Goal: Information Seeking & Learning: Find specific fact

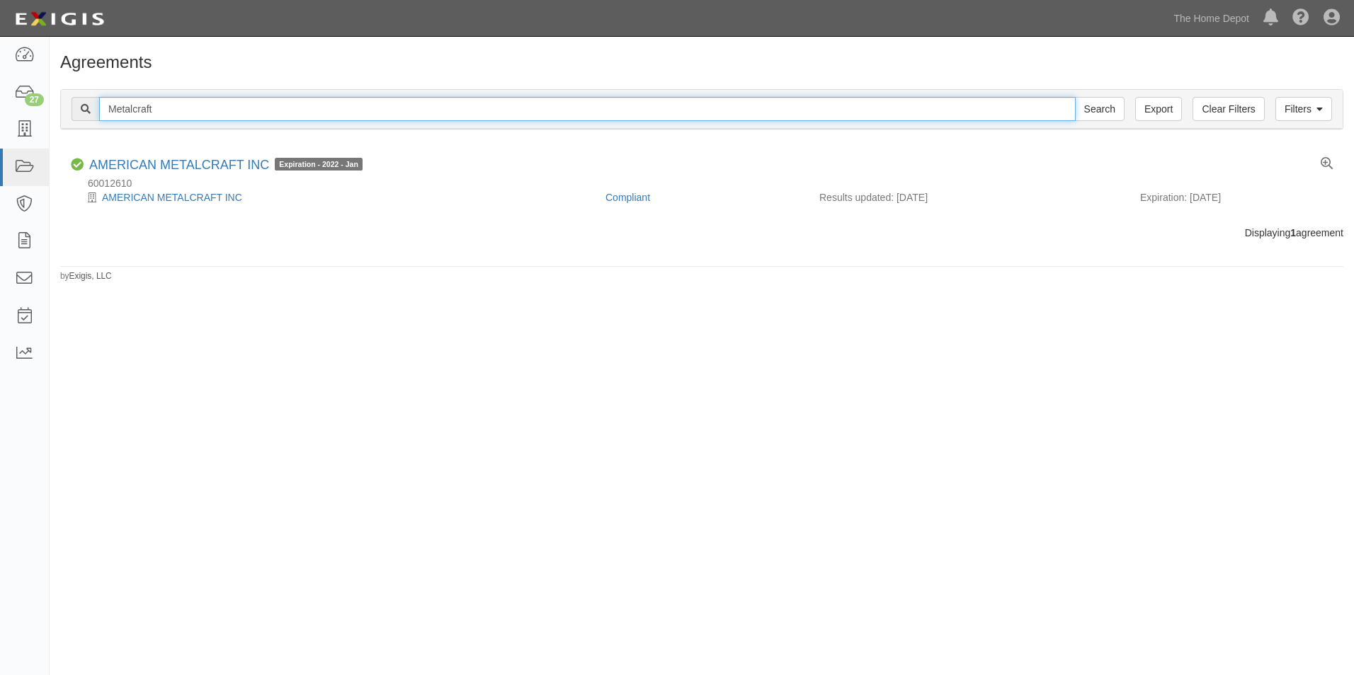
click at [609, 115] on input "Metalcraft" at bounding box center [587, 109] width 976 height 24
paste input "LBG REAL ESTATE COMPANIES, LLC"
type input "LBG REAL ESTATE COMPANIES, LLC"
click at [1075, 97] on input "Search" at bounding box center [1100, 109] width 50 height 24
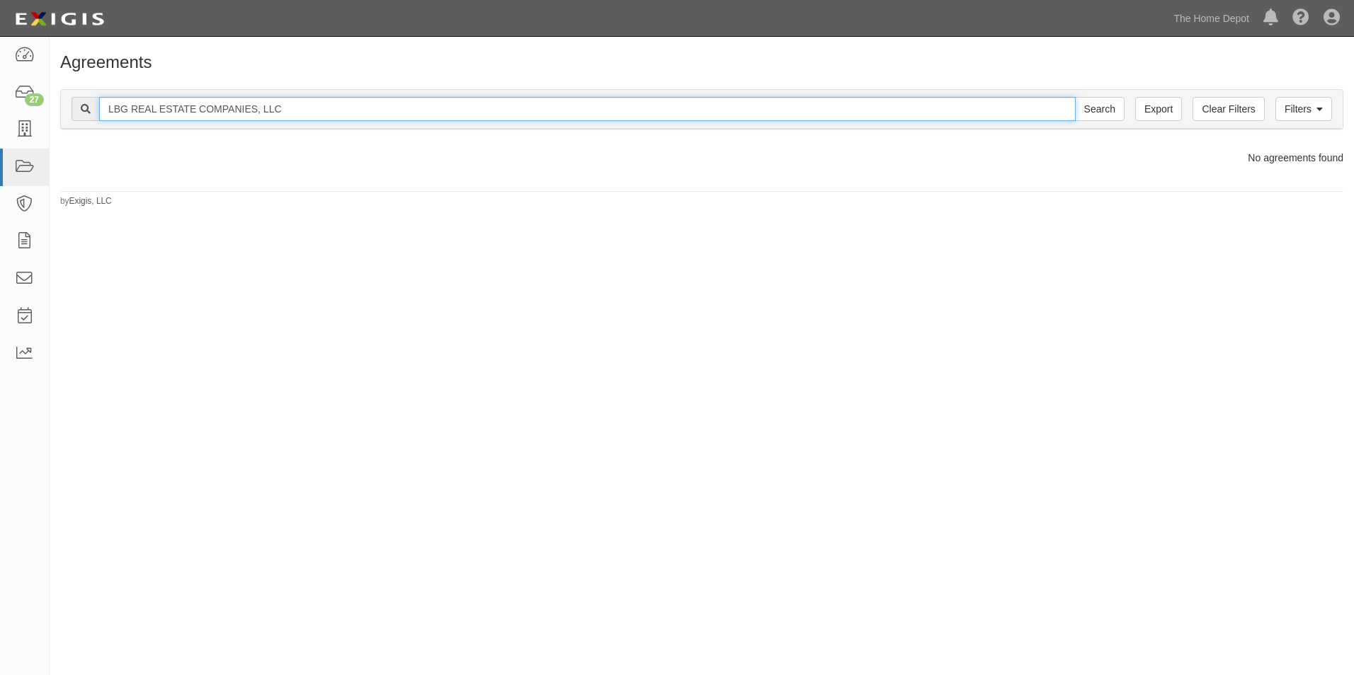
click at [609, 115] on input "LBG REAL ESTATE COMPANIES, LLC" at bounding box center [587, 109] width 976 height 24
type input "LBG REAL ESTATE COMPANIES"
click at [1075, 97] on input "Search" at bounding box center [1100, 109] width 50 height 24
click at [1051, 104] on input "LBG REAL ESTATE COMPANIES" at bounding box center [587, 109] width 976 height 24
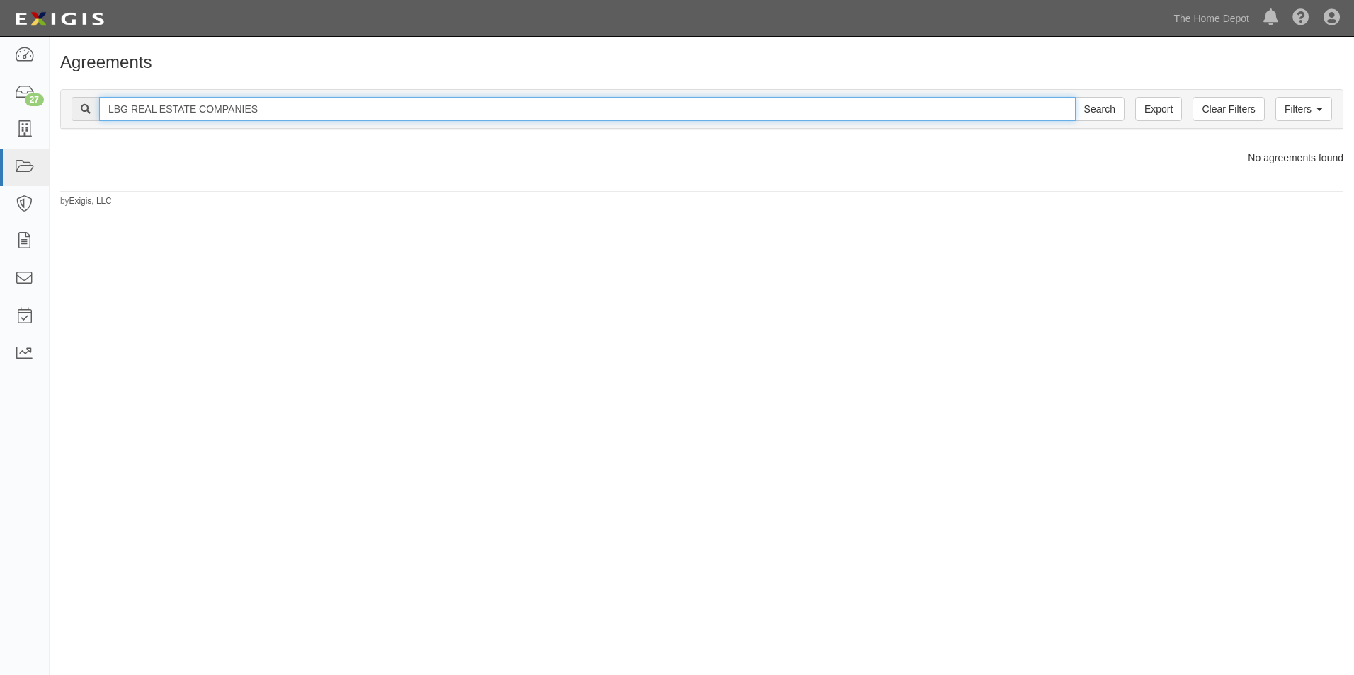
click at [1051, 104] on input "LBG REAL ESTATE COMPANIES" at bounding box center [587, 109] width 976 height 24
type input "J 2 PROPERTIES"
click at [1075, 97] on input "Search" at bounding box center [1100, 109] width 50 height 24
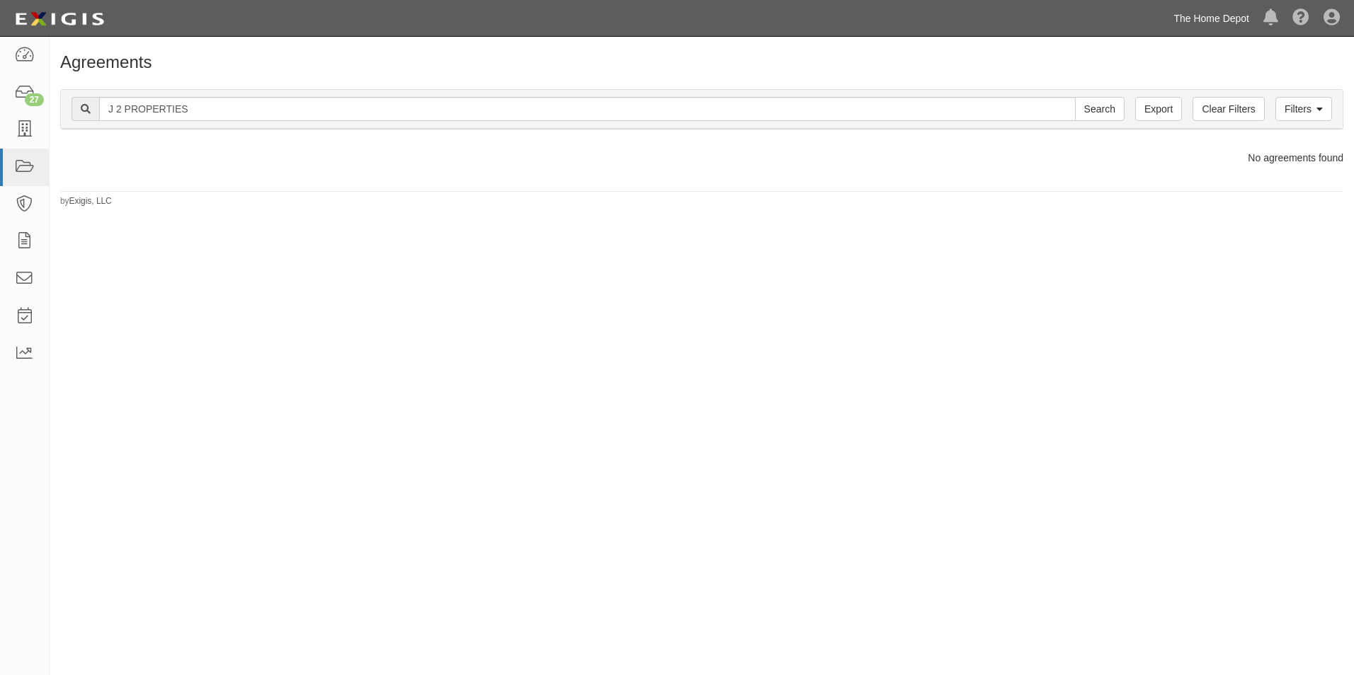
click at [1190, 22] on link "The Home Depot" at bounding box center [1211, 18] width 90 height 28
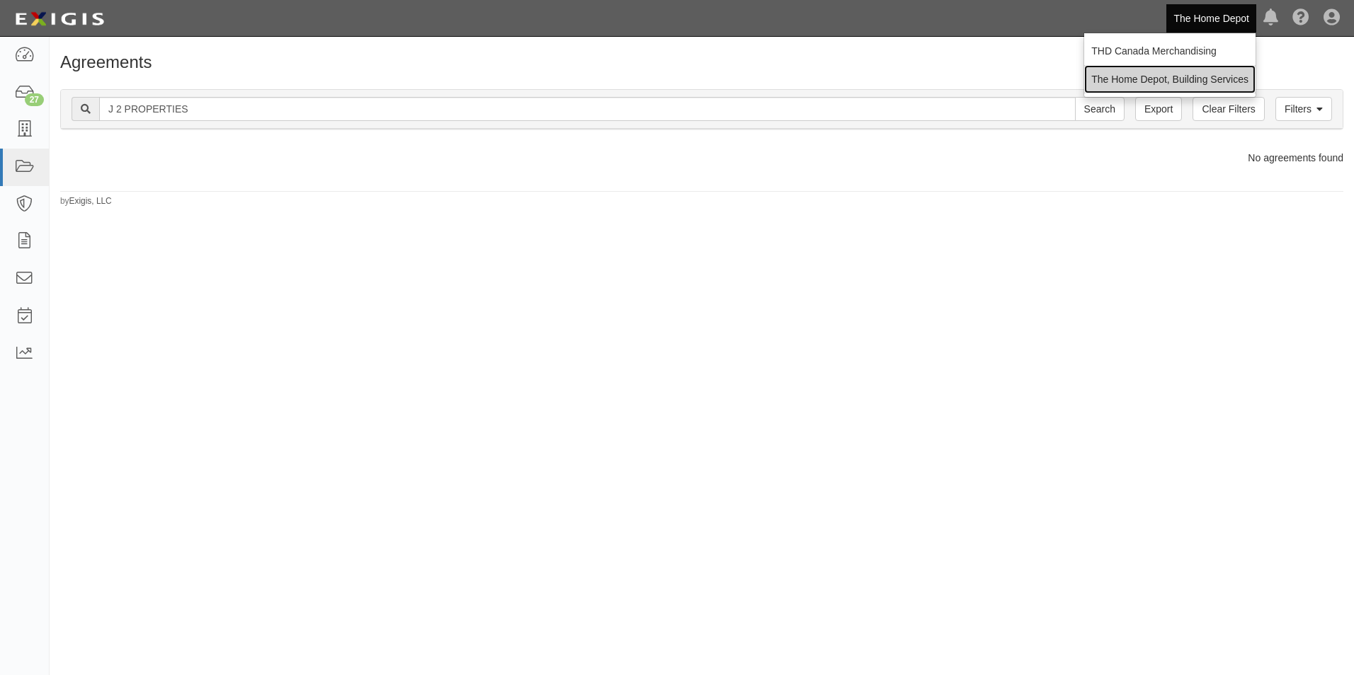
click at [1196, 69] on link "The Home Depot, Building Services" at bounding box center [1169, 79] width 171 height 28
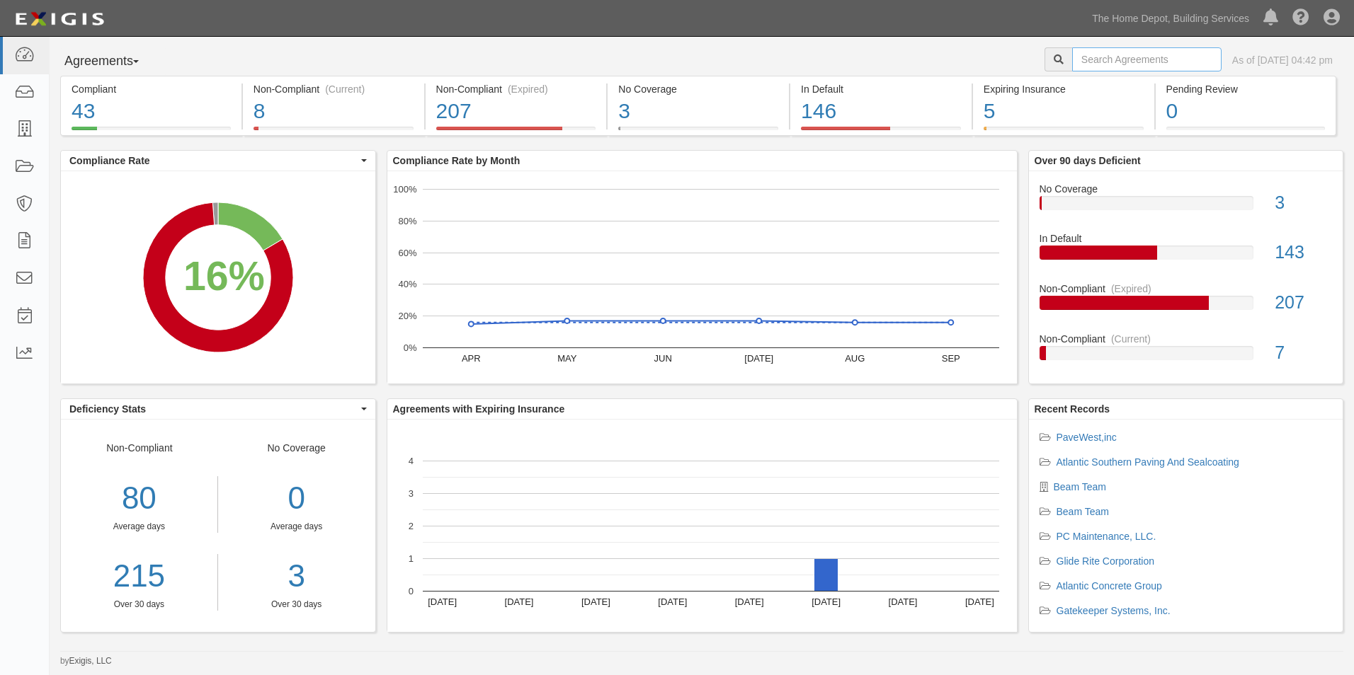
click at [1093, 60] on input "text" at bounding box center [1146, 59] width 149 height 24
paste input "LBG REAL ESTATE COMPANIES, LLC"
type input "LBG REAL ESTATE COMPANIES, LLC"
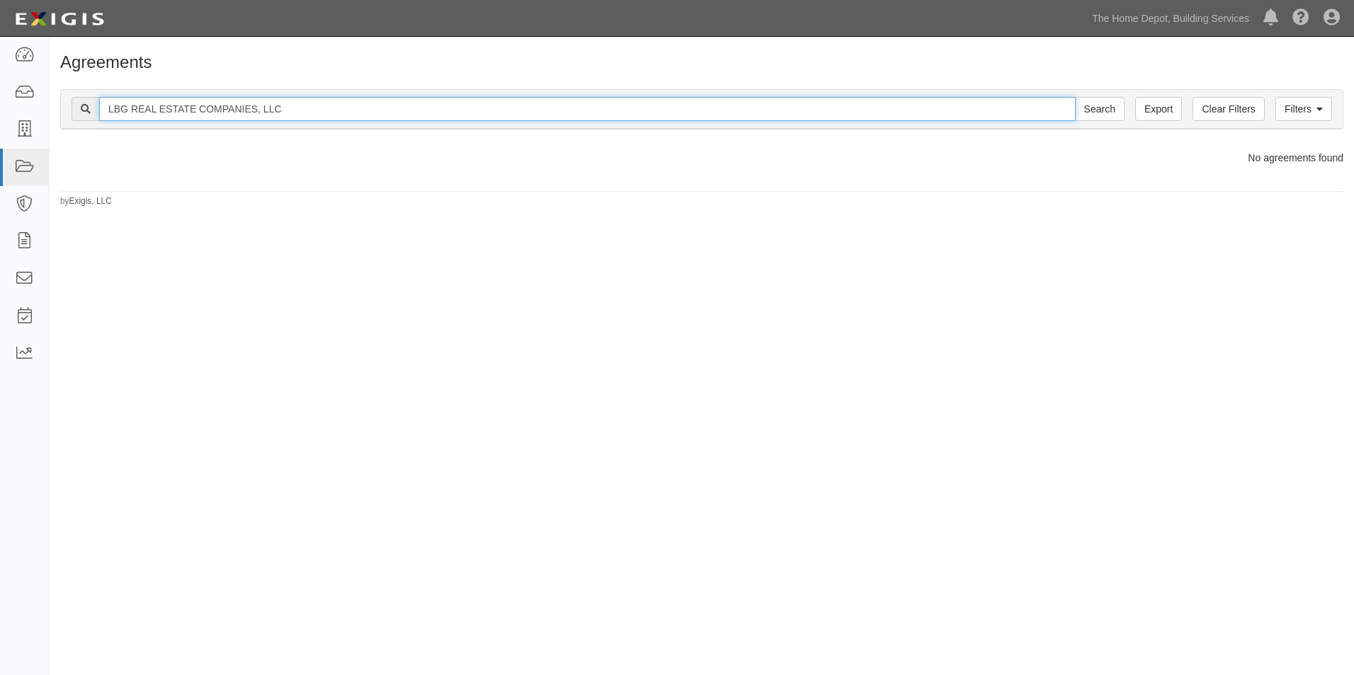
click at [914, 107] on input "LBG REAL ESTATE COMPANIES, LLC" at bounding box center [587, 109] width 976 height 24
type input "LBG REAL ESTATE COMPANIES"
click at [1075, 97] on input "Search" at bounding box center [1100, 109] width 50 height 24
